Goal: Transaction & Acquisition: Purchase product/service

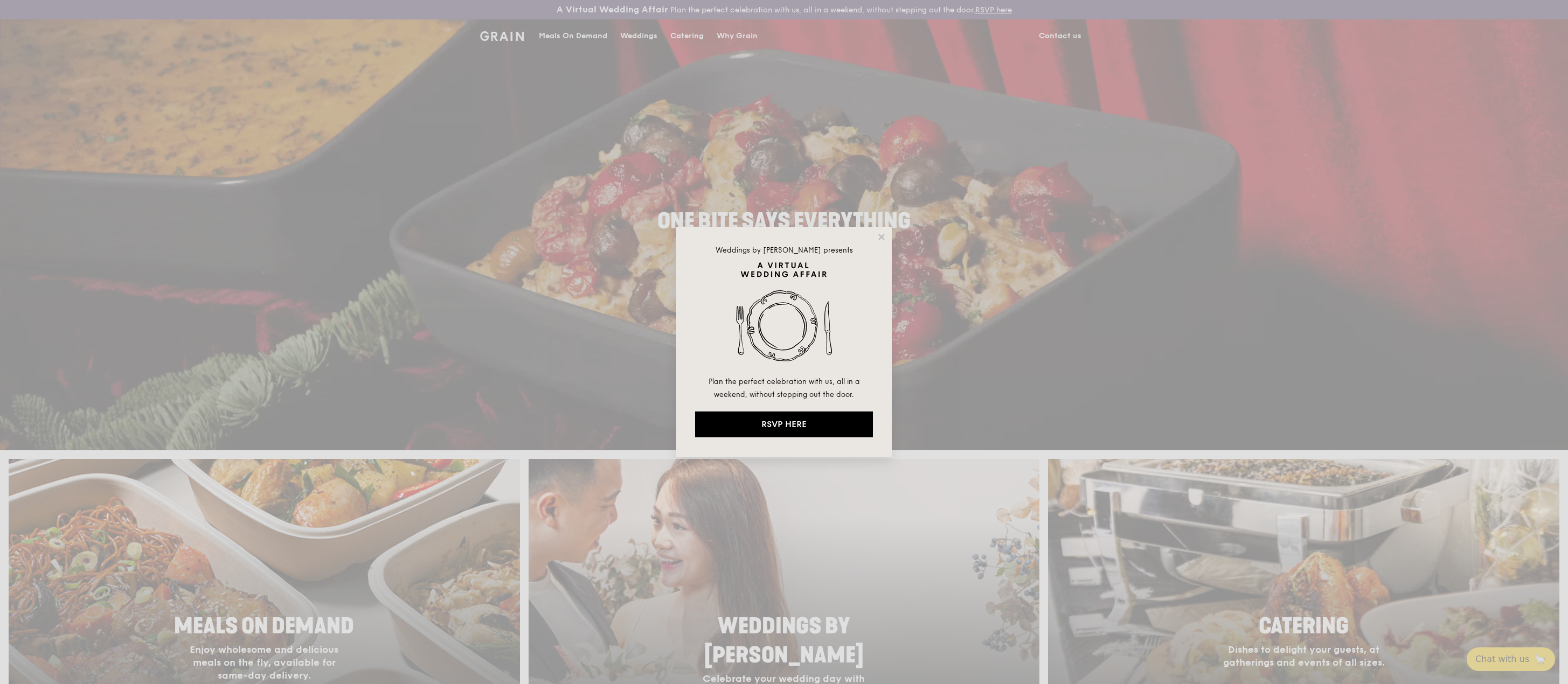
click at [783, 160] on div "Weddings by [PERSON_NAME] presents Plan the perfect celebration with us, all in…" at bounding box center [784, 342] width 1568 height 684
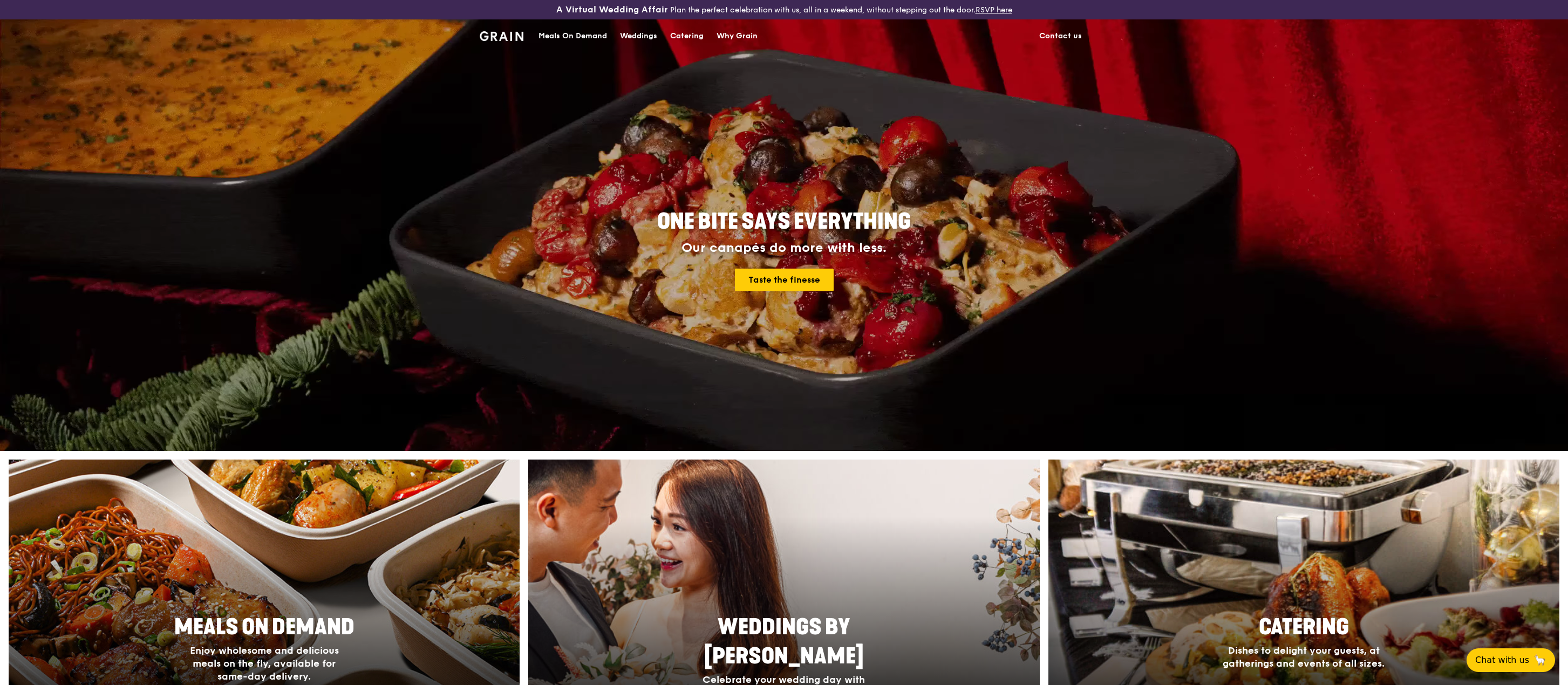
click at [593, 34] on div "Meals On Demand" at bounding box center [573, 36] width 68 height 32
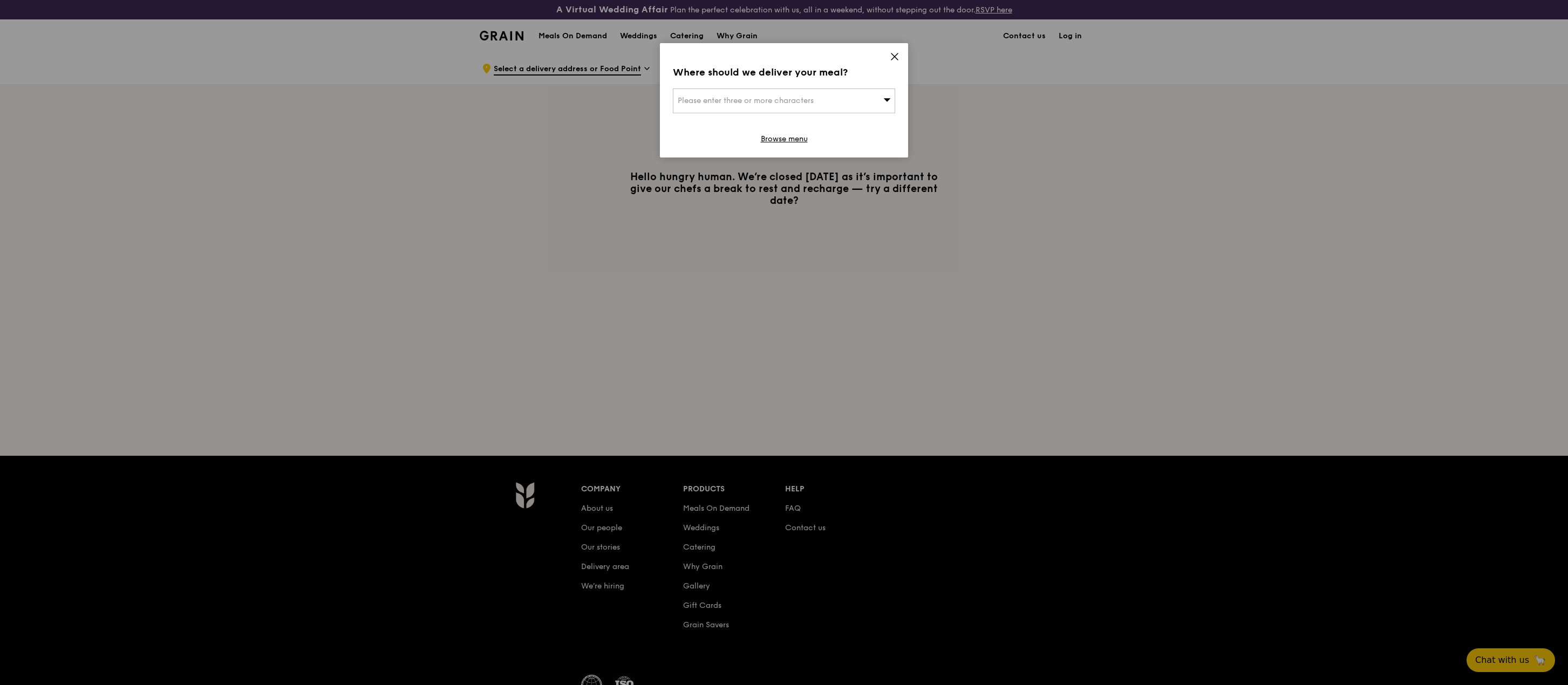
click at [858, 100] on div "Please enter three or more characters" at bounding box center [784, 100] width 223 height 25
click at [804, 100] on input "search" at bounding box center [783, 100] width 221 height 23
type input "The Tanglin Gin Jungle"
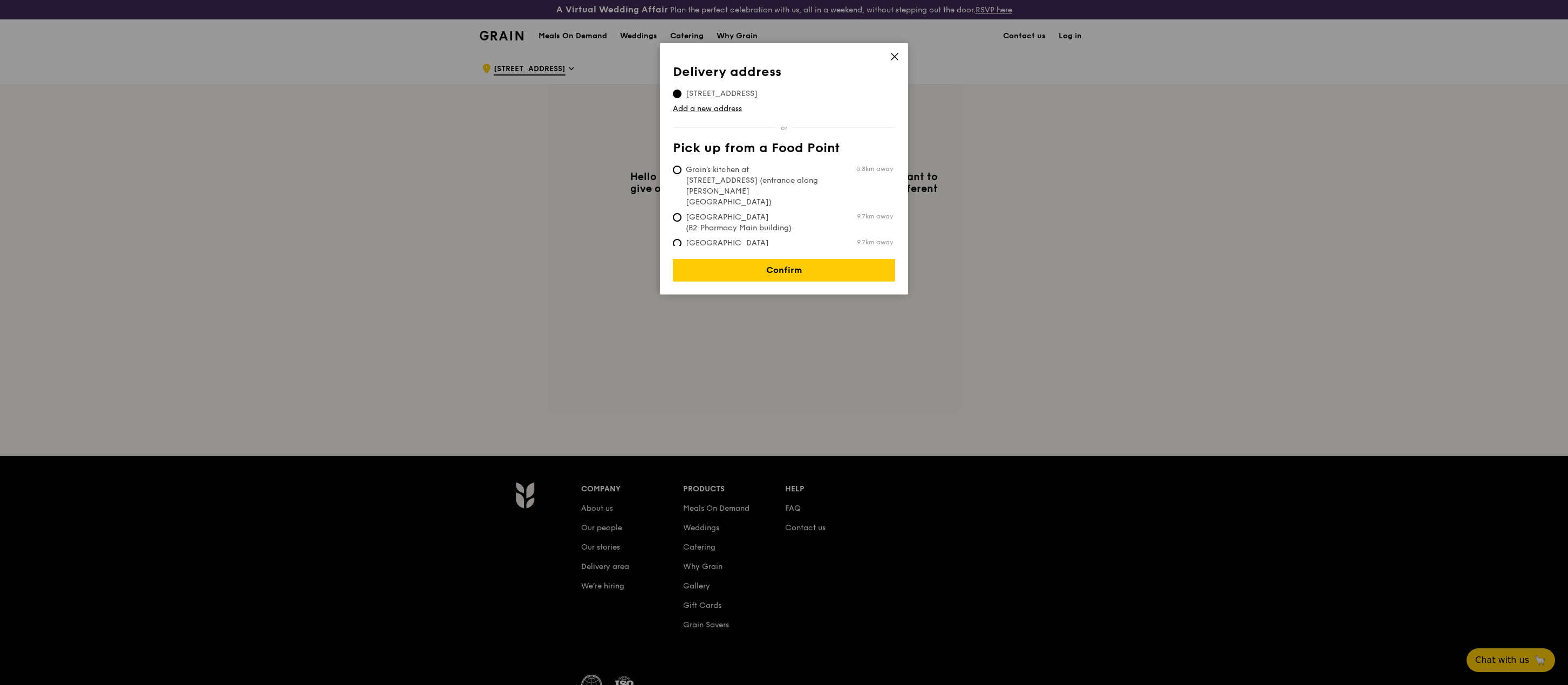
click at [897, 53] on icon at bounding box center [894, 56] width 10 height 10
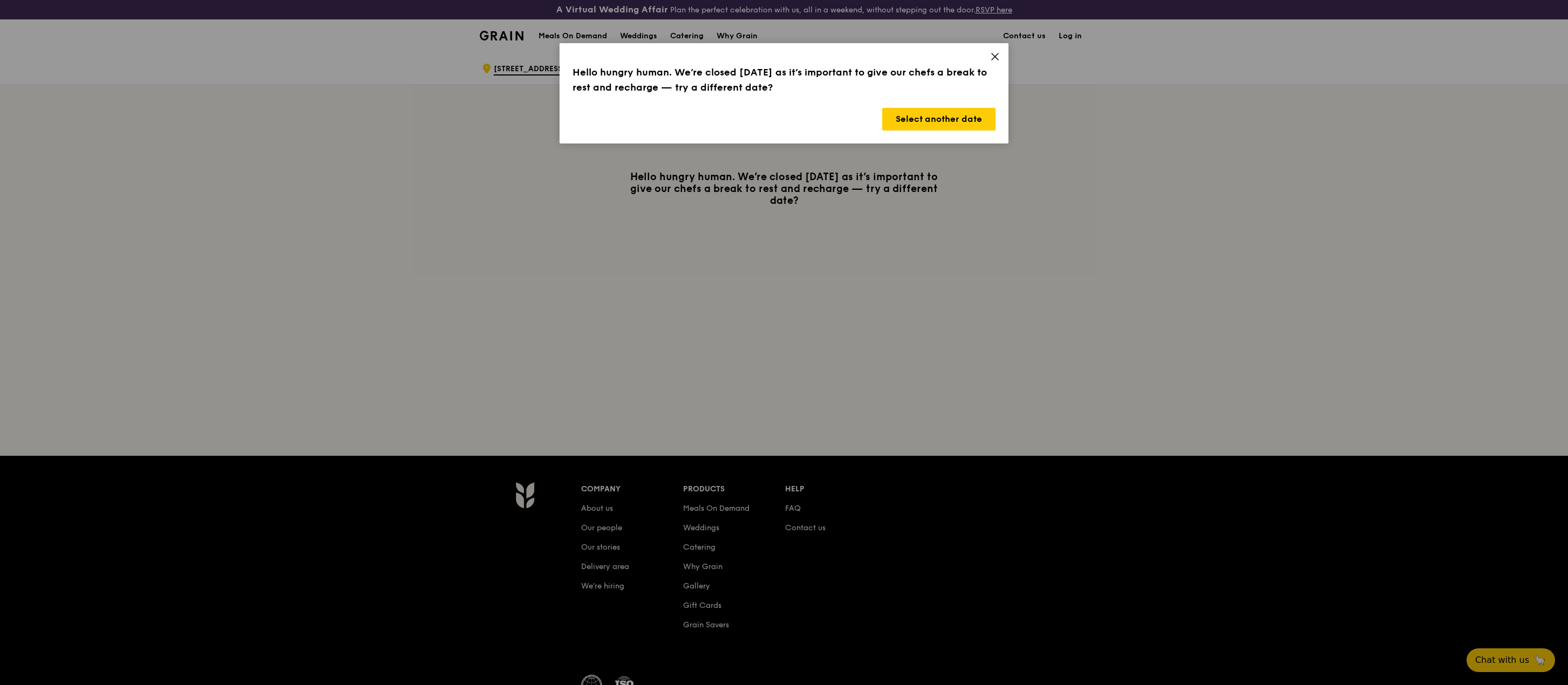
click at [996, 58] on icon at bounding box center [995, 56] width 6 height 6
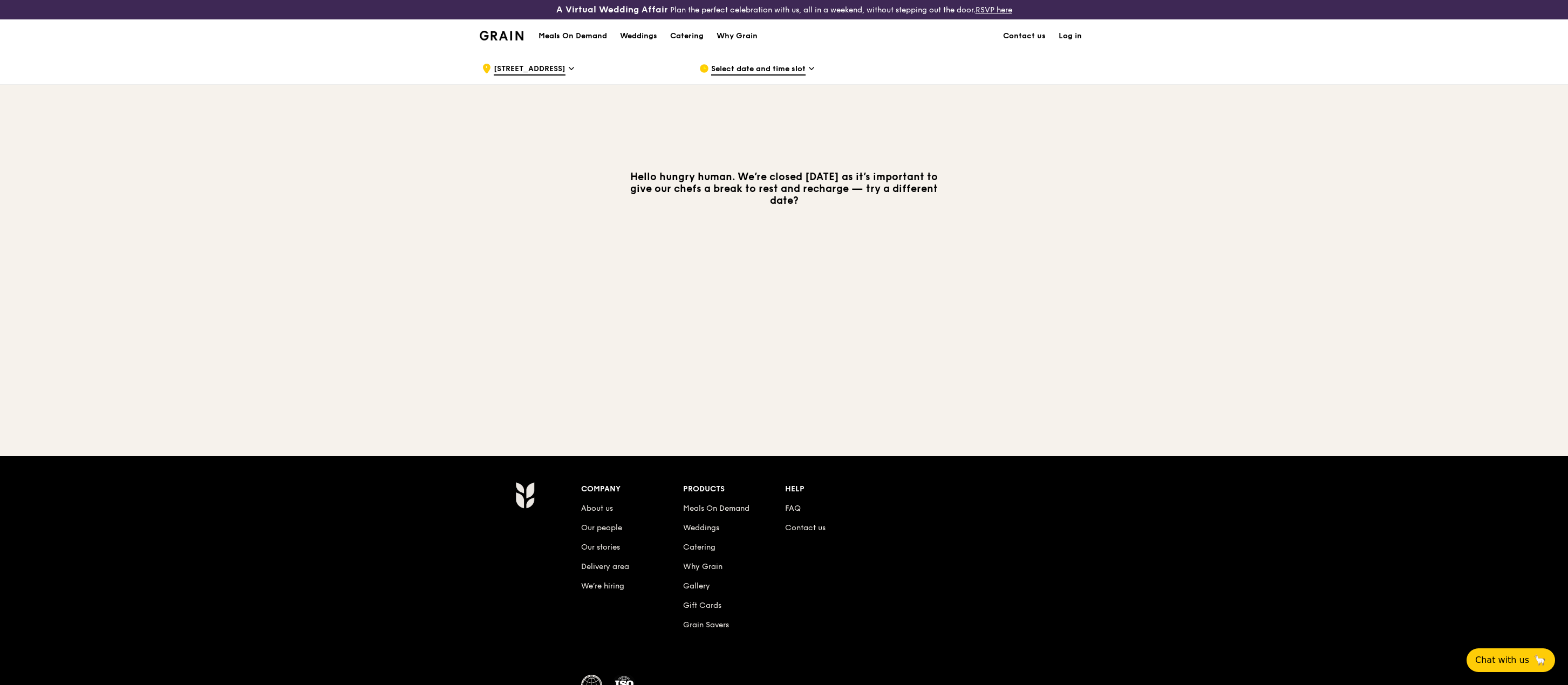
click at [566, 65] on span "[STREET_ADDRESS]" at bounding box center [529, 69] width 72 height 12
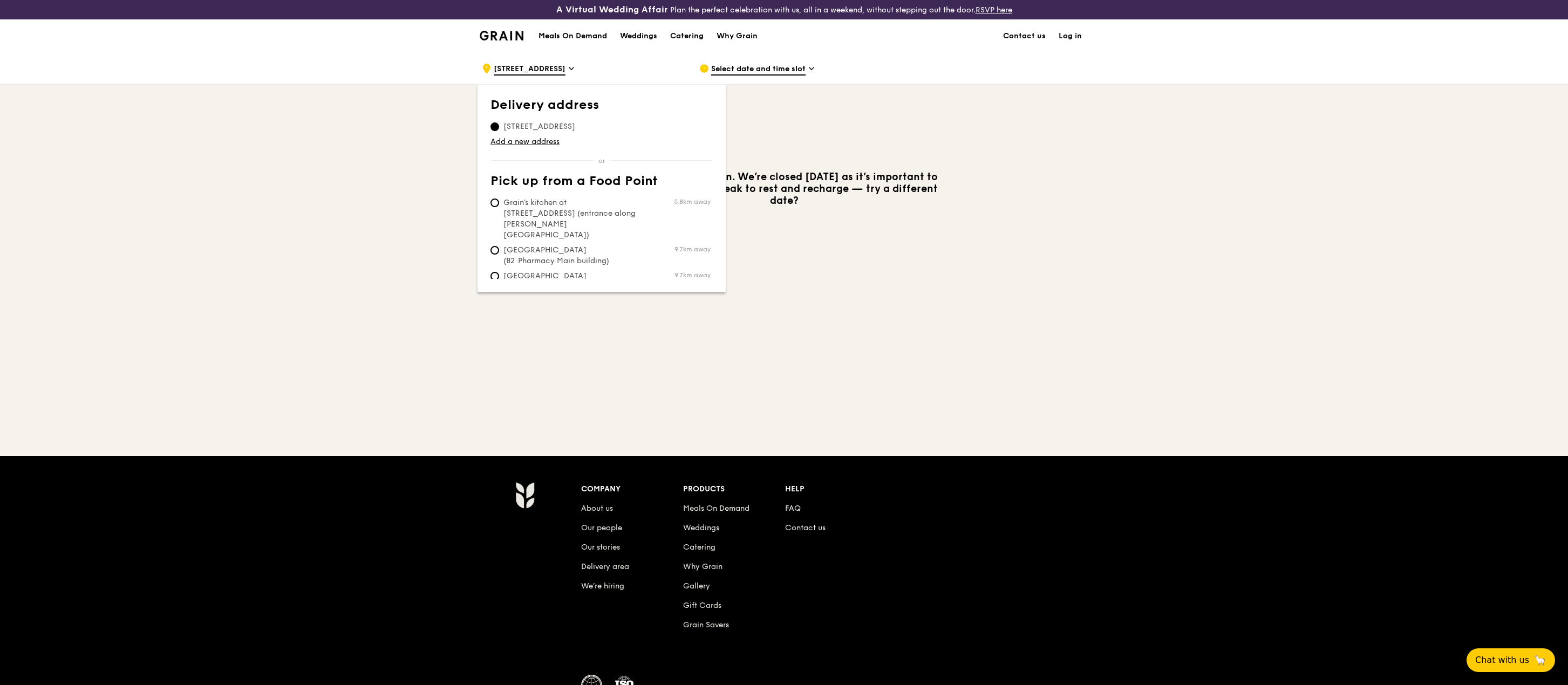
click at [796, 54] on div "Select date and time slot" at bounding box center [799, 68] width 200 height 32
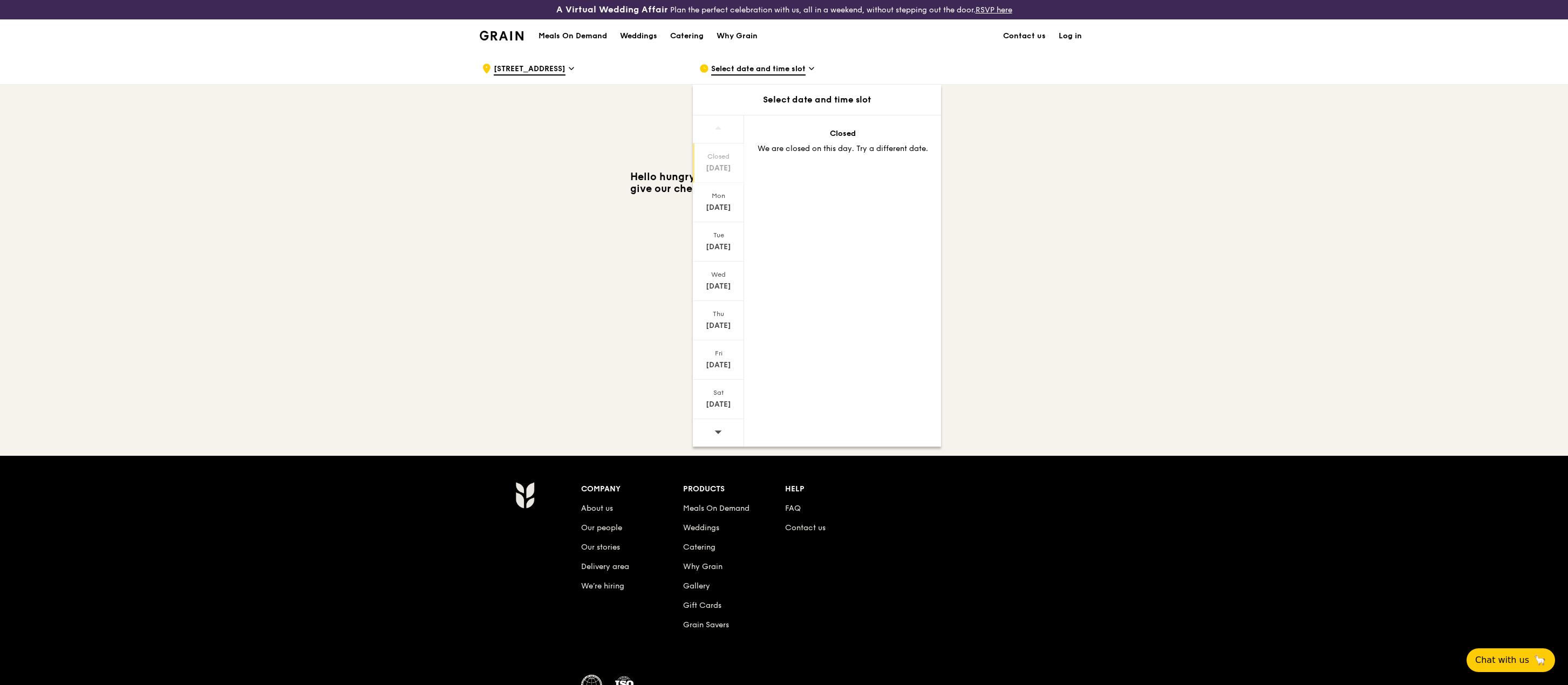
click at [783, 68] on span "Select date and time slot" at bounding box center [758, 69] width 94 height 12
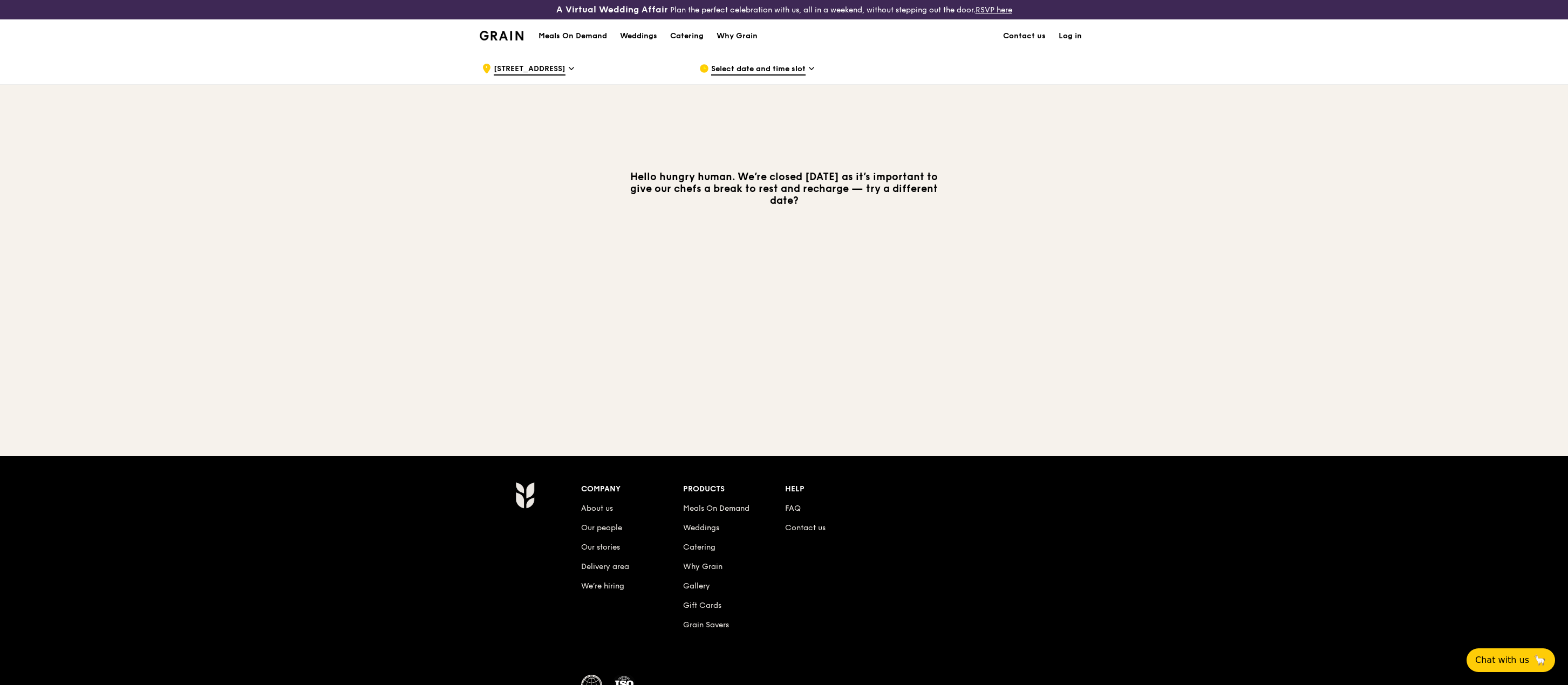
click at [798, 69] on span "Select date and time slot" at bounding box center [758, 69] width 94 height 12
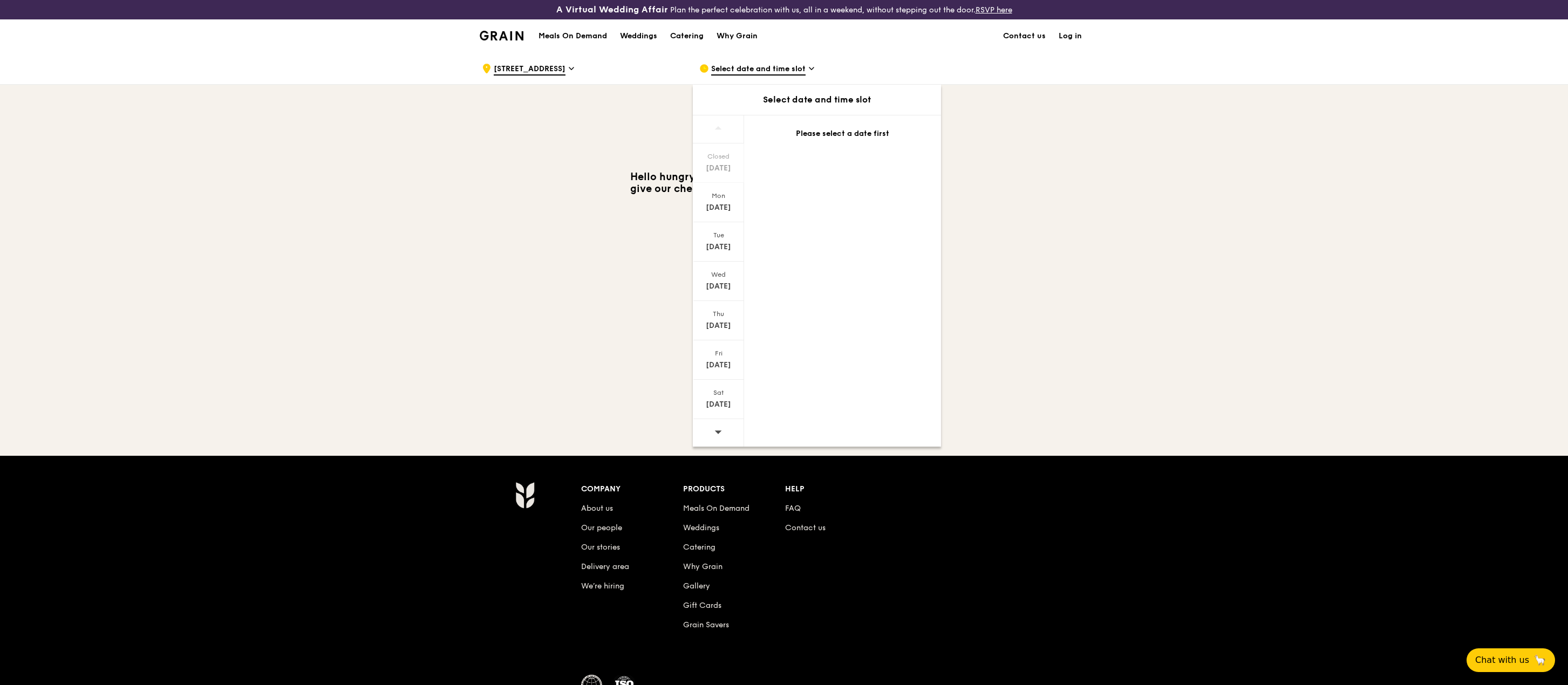
click at [717, 427] on span at bounding box center [718, 431] width 8 height 25
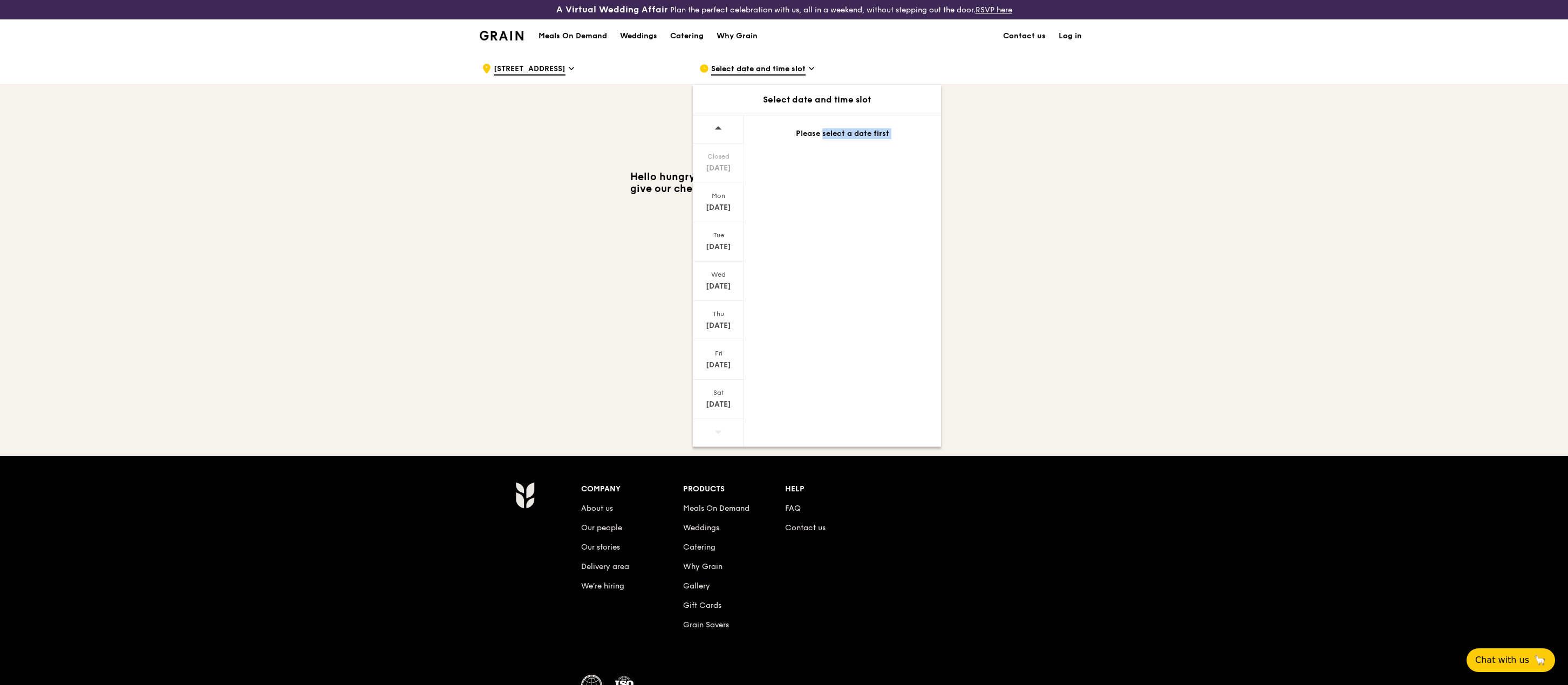
click at [717, 427] on span at bounding box center [718, 431] width 8 height 25
click at [719, 434] on icon at bounding box center [718, 431] width 8 height 8
click at [532, 322] on div ".cls-1 { fill: none; stroke: #fff; stroke-linecap: round; stroke-linejoin: roun…" at bounding box center [784, 232] width 1568 height 361
